Goal: Task Accomplishment & Management: Manage account settings

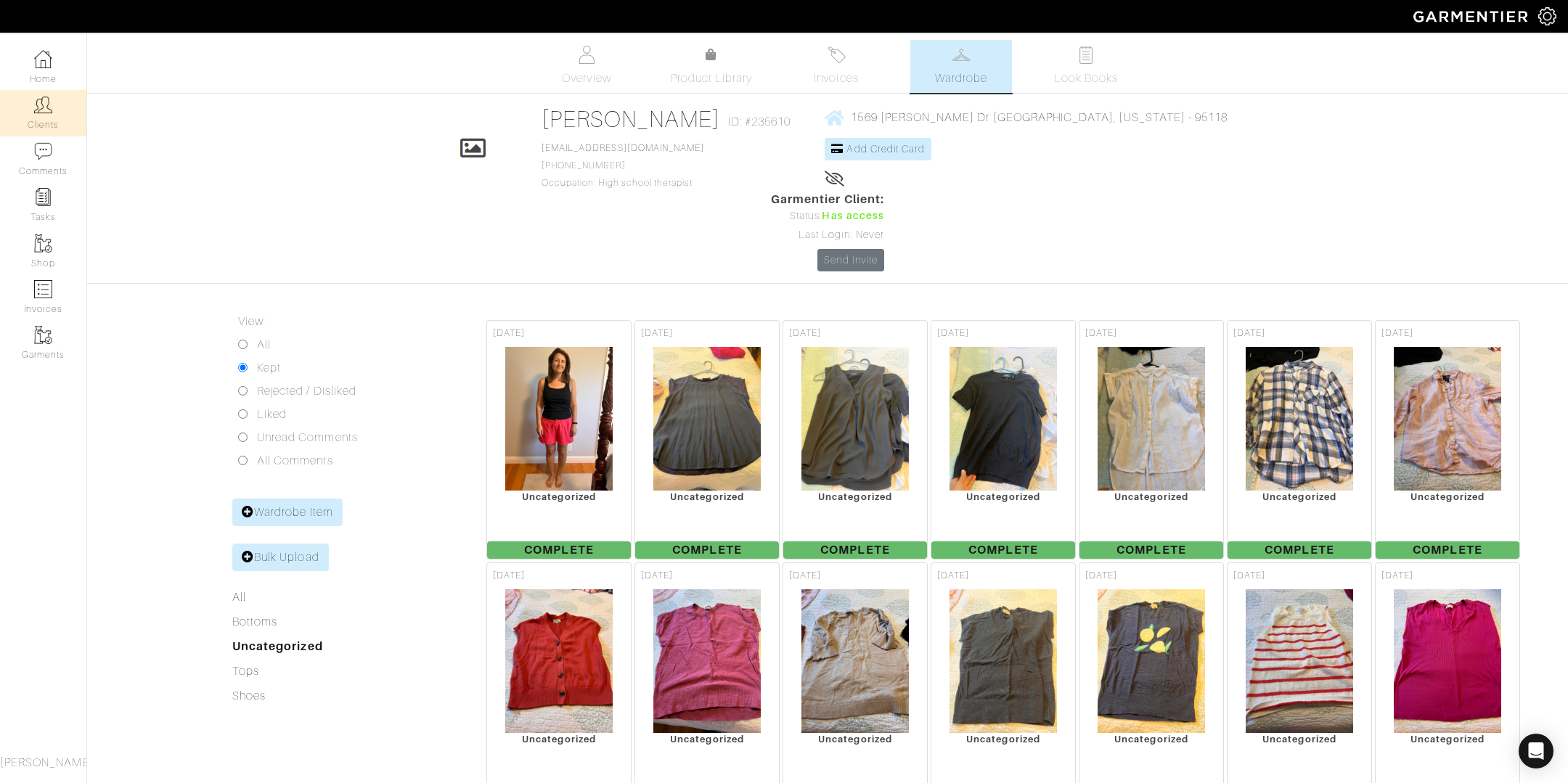
click at [58, 115] on link "Clients" at bounding box center [43, 113] width 87 height 46
click at [30, 117] on link "Clients" at bounding box center [43, 113] width 87 height 46
click at [42, 117] on link "Clients" at bounding box center [43, 113] width 87 height 46
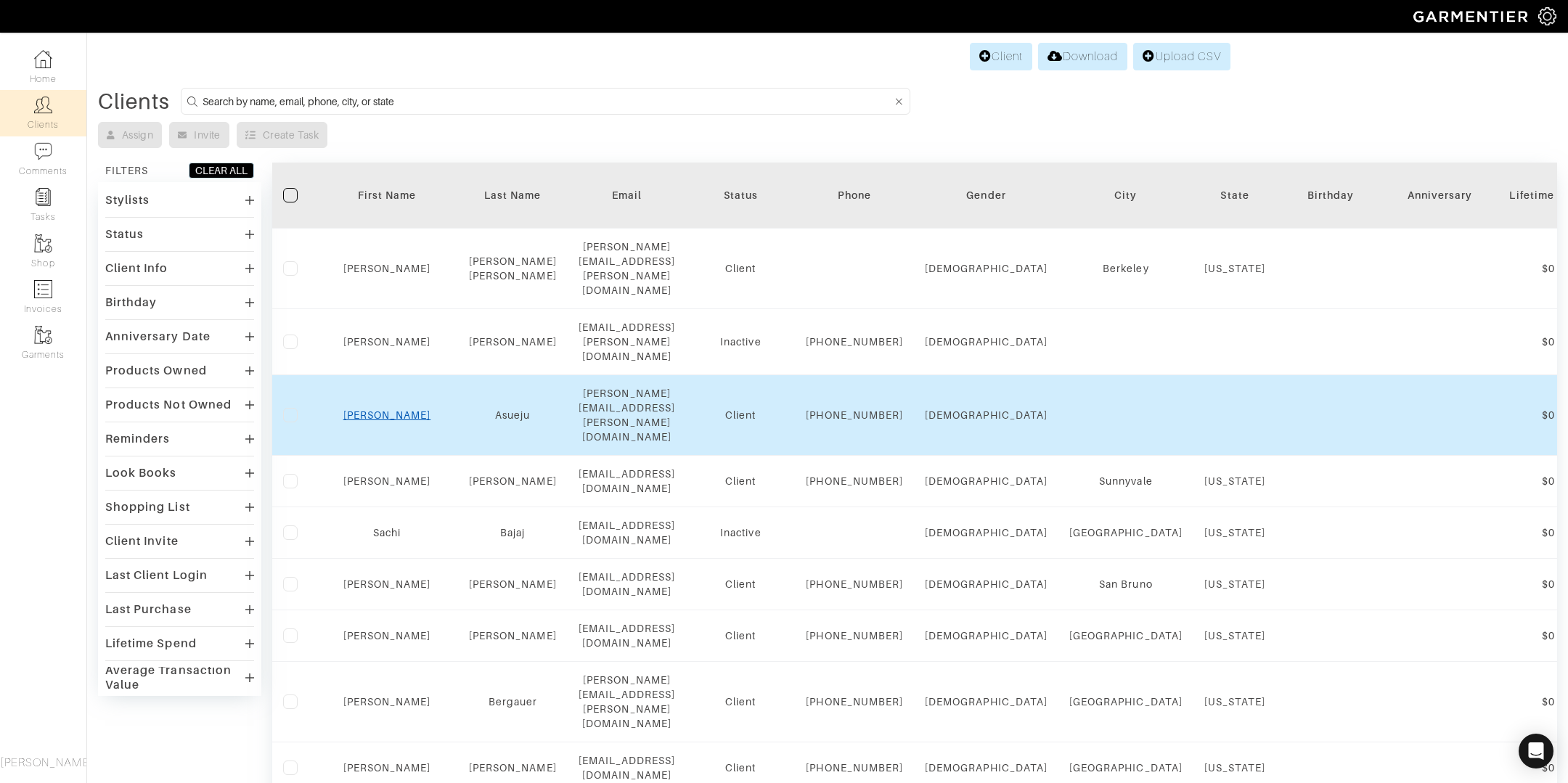
click at [372, 409] on link "[PERSON_NAME]" at bounding box center [387, 415] width 88 height 12
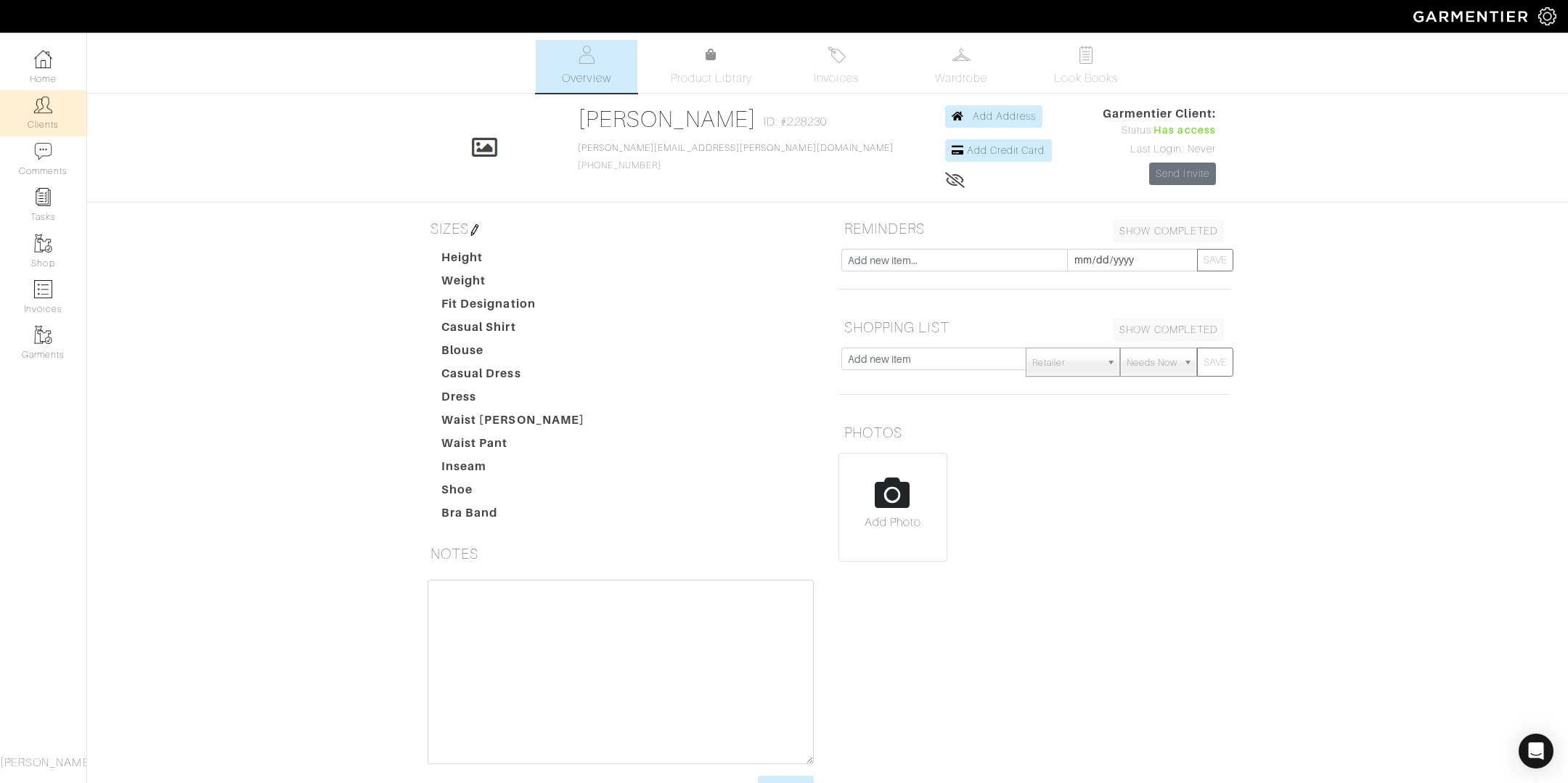
click at [44, 124] on link "Clients" at bounding box center [43, 113] width 87 height 46
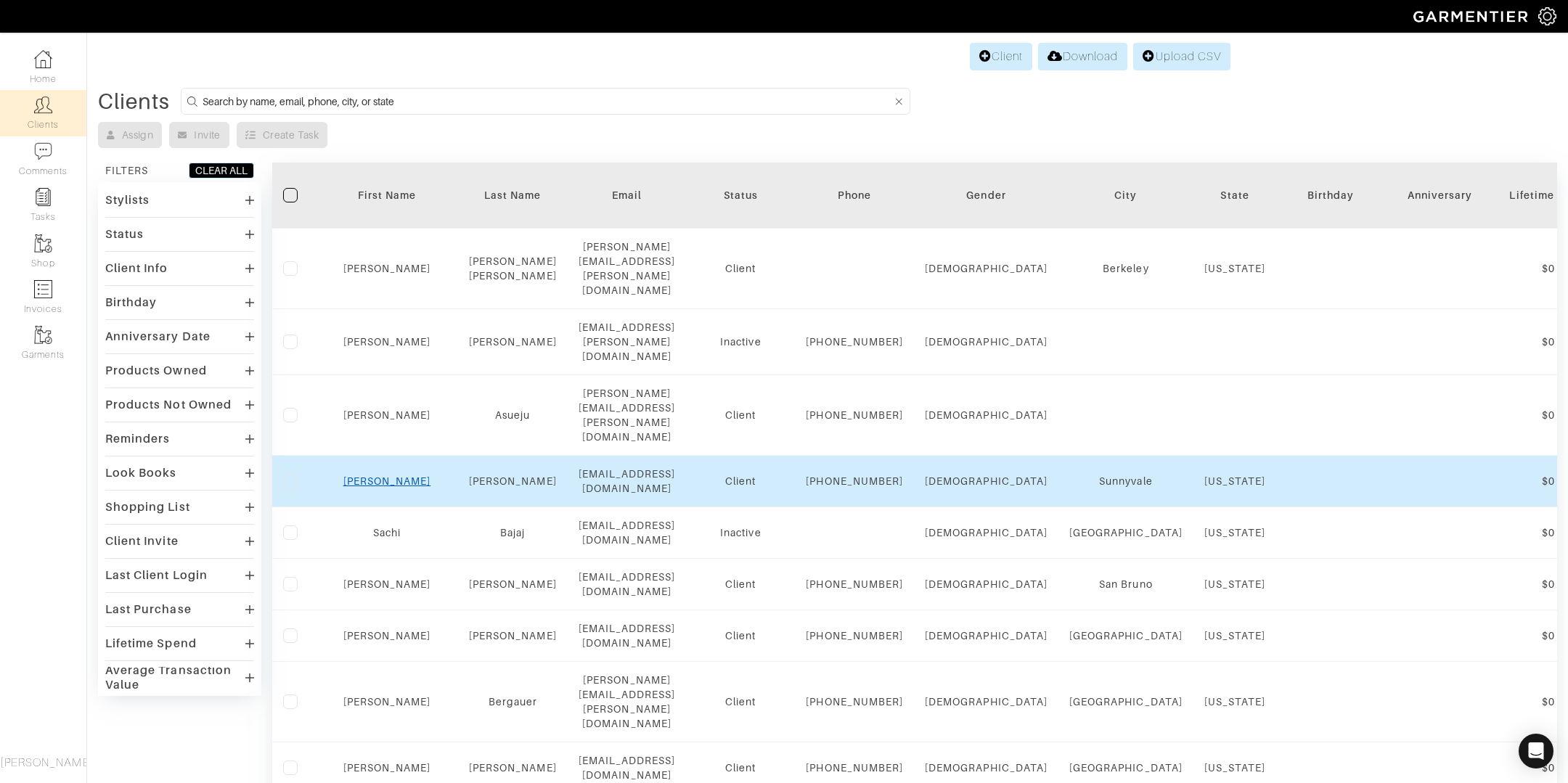
click at [377, 475] on link "[PERSON_NAME]" at bounding box center [387, 481] width 88 height 12
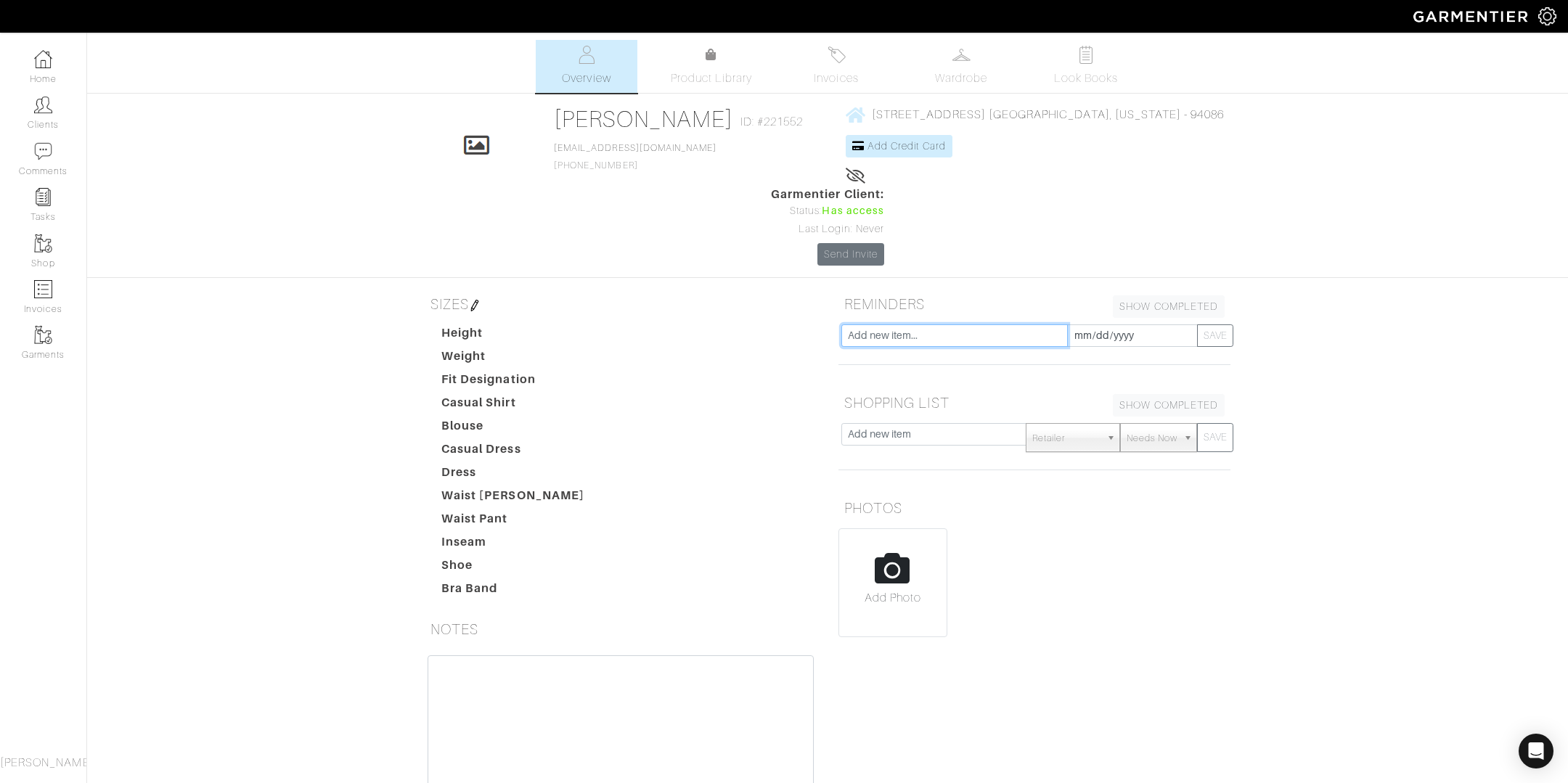
click at [906, 324] on input "text" at bounding box center [955, 335] width 227 height 22
type input "Seasonal Check-in"
click at [1114, 324] on input "[DATE]" at bounding box center [1133, 335] width 131 height 22
click at [950, 324] on div "Seasonal Check-in 2025-08-18 SAVE" at bounding box center [1034, 356] width 414 height 64
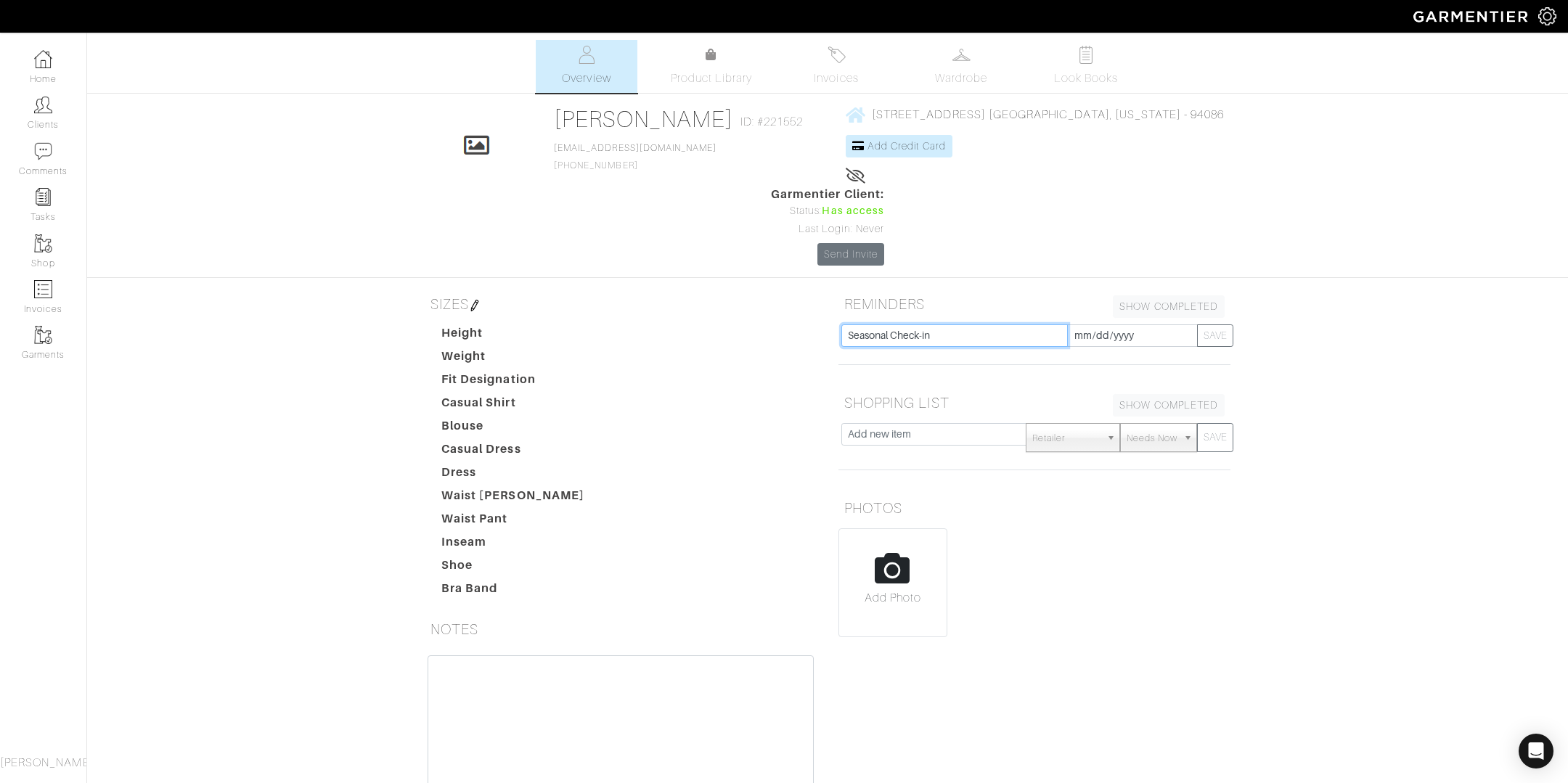
drag, startPoint x: 945, startPoint y: 257, endPoint x: 697, endPoint y: 246, distance: 248.2
click at [697, 289] on div "SIZES Height Weight Fit Designation Casual Shirt Blouse Casual Dress Dress Wais…" at bounding box center [828, 590] width 828 height 602
click at [1130, 324] on input "[DATE]" at bounding box center [1133, 335] width 131 height 22
click at [1365, 143] on div "Elaina Babayan Overview Overview Product Library Invoices Wardrobe Look Books O…" at bounding box center [784, 466] width 1568 height 851
click at [517, 656] on textarea at bounding box center [621, 747] width 386 height 184
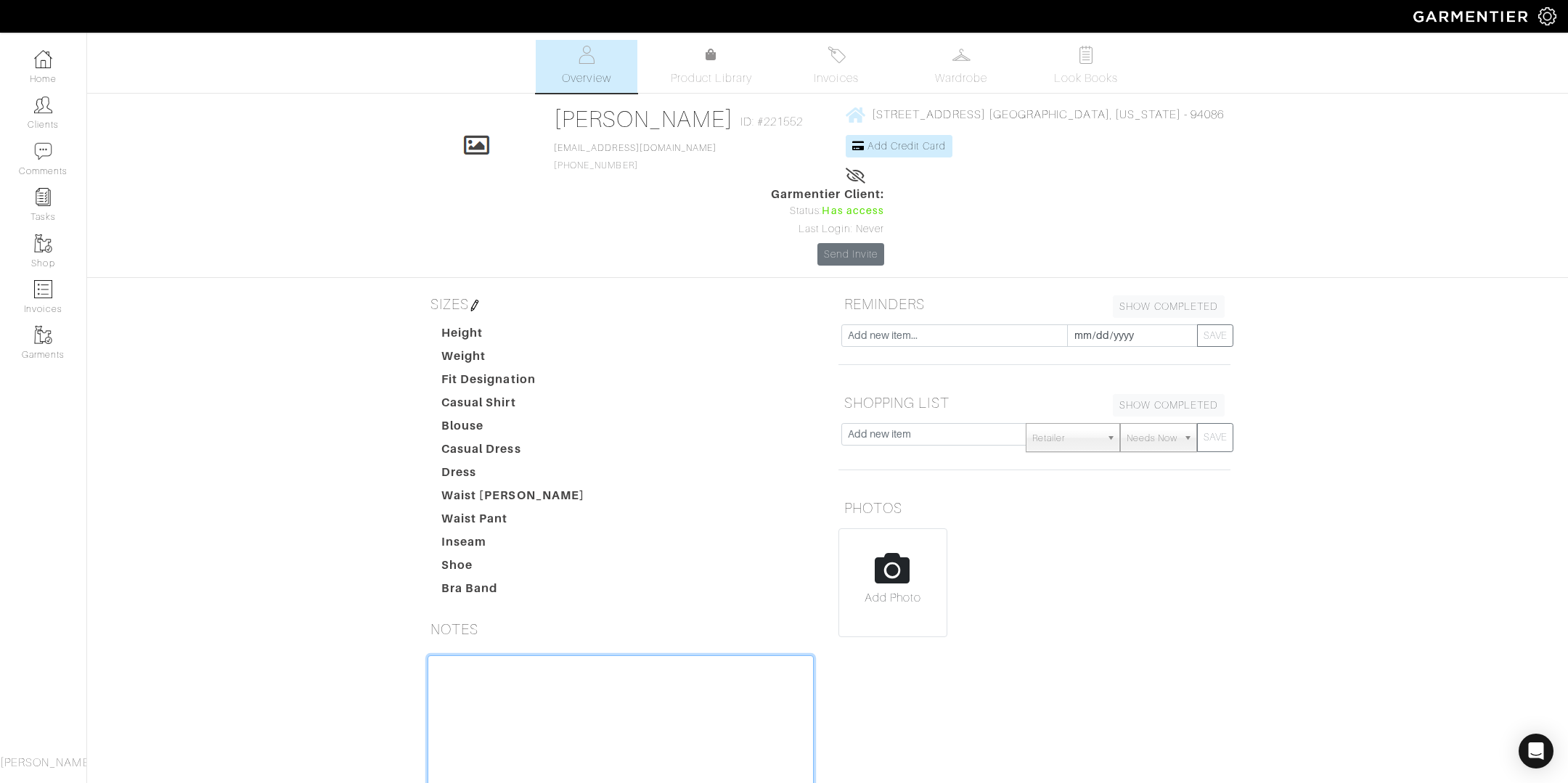
click at [517, 656] on textarea at bounding box center [621, 747] width 386 height 184
type textarea "*met in December 2024 -Needed work-wear, we didn't end up purchasing, difficult…"
